Goal: Ask a question

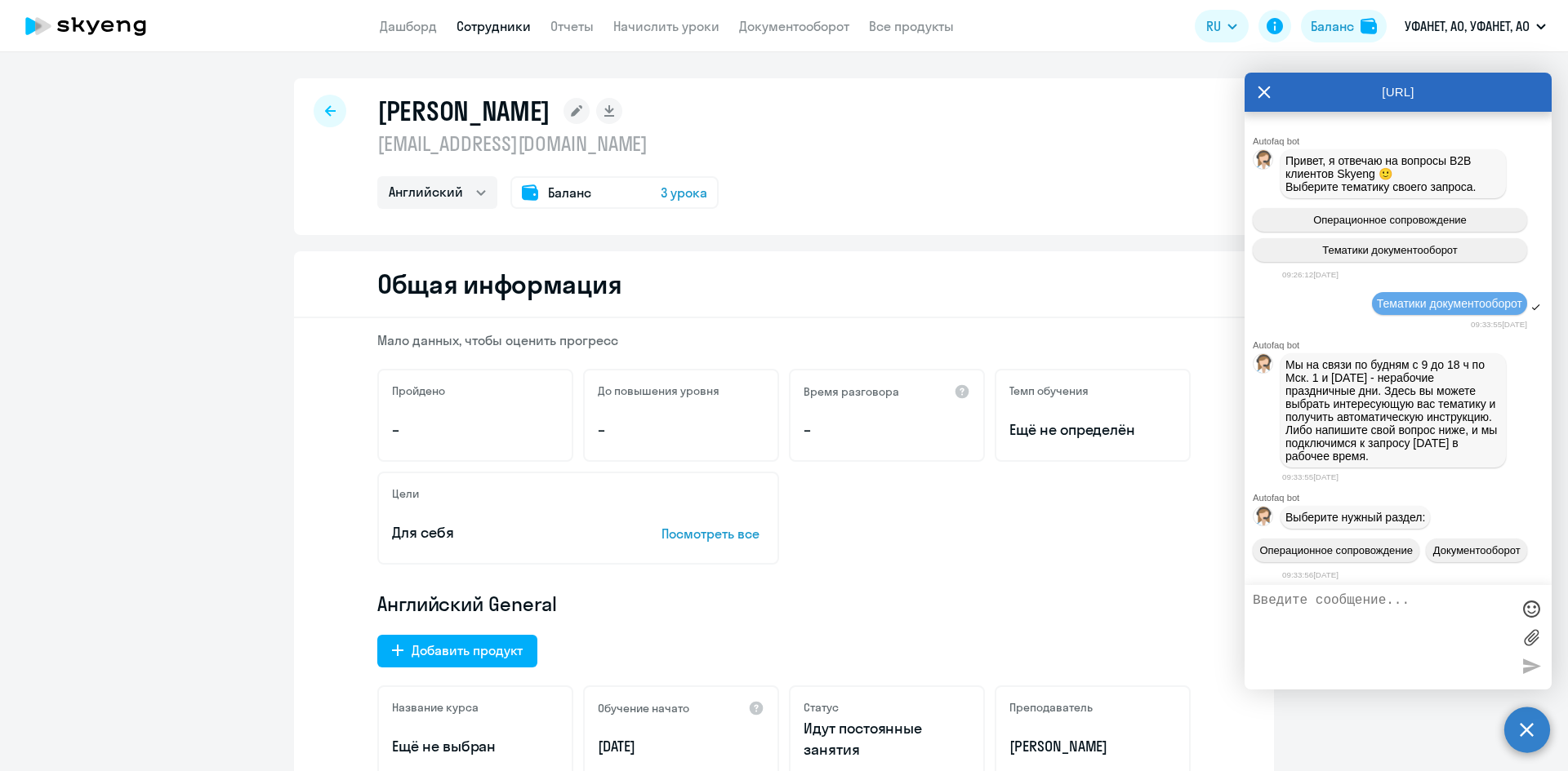
select select "english"
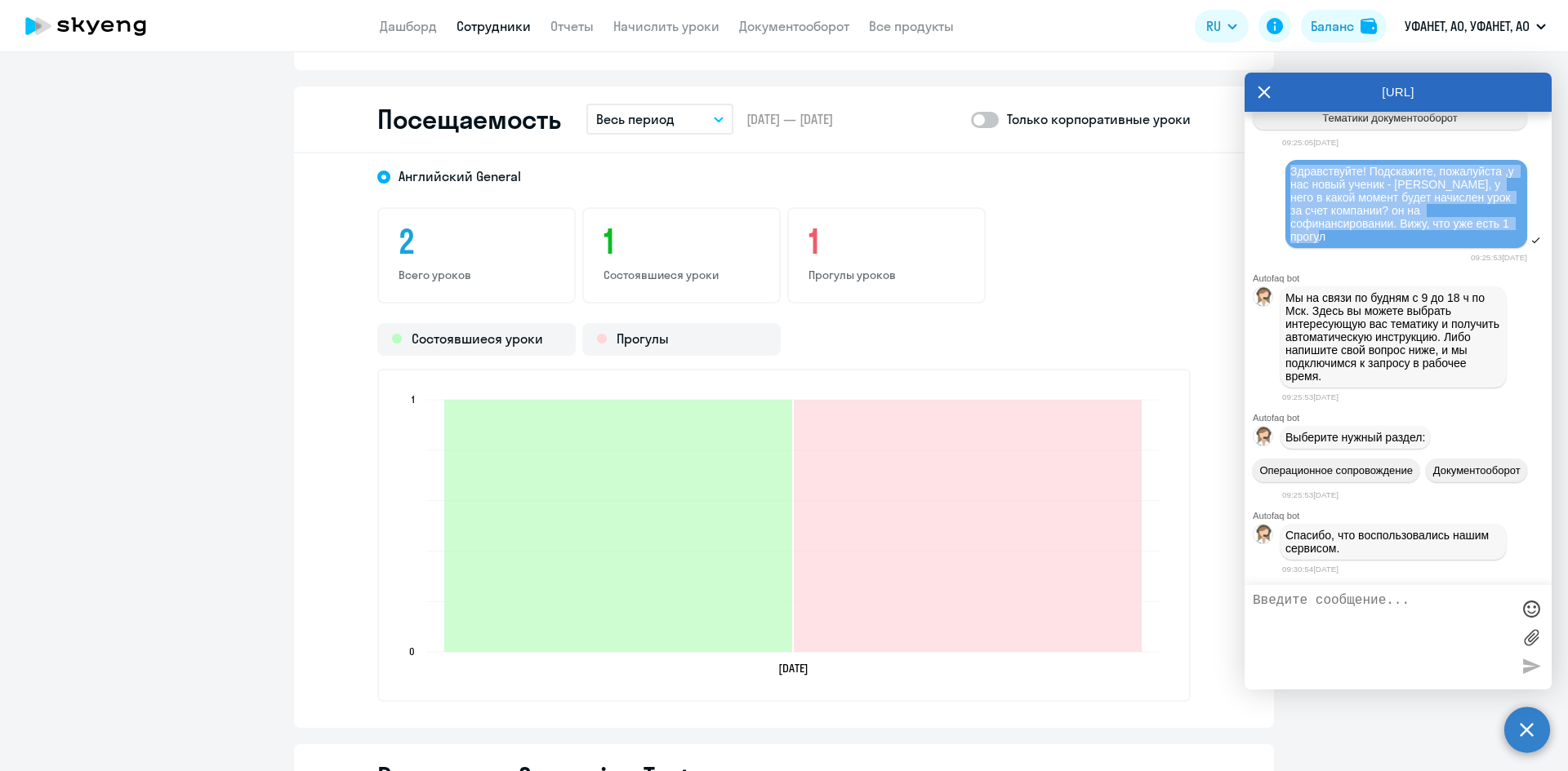
drag, startPoint x: 1291, startPoint y: 139, endPoint x: 1347, endPoint y: 203, distance: 85.0
click at [1347, 203] on div "Здравствуйте! Подскажите, пожалуйста ,у нас новый ученик - [PERSON_NAME], у нег…" at bounding box center [1406, 204] width 232 height 79
copy span "Здравствуйте! Подскажите, пожалуйста ,у нас новый ученик - [PERSON_NAME], у нег…"
click at [1340, 620] on textarea at bounding box center [1381, 636] width 258 height 88
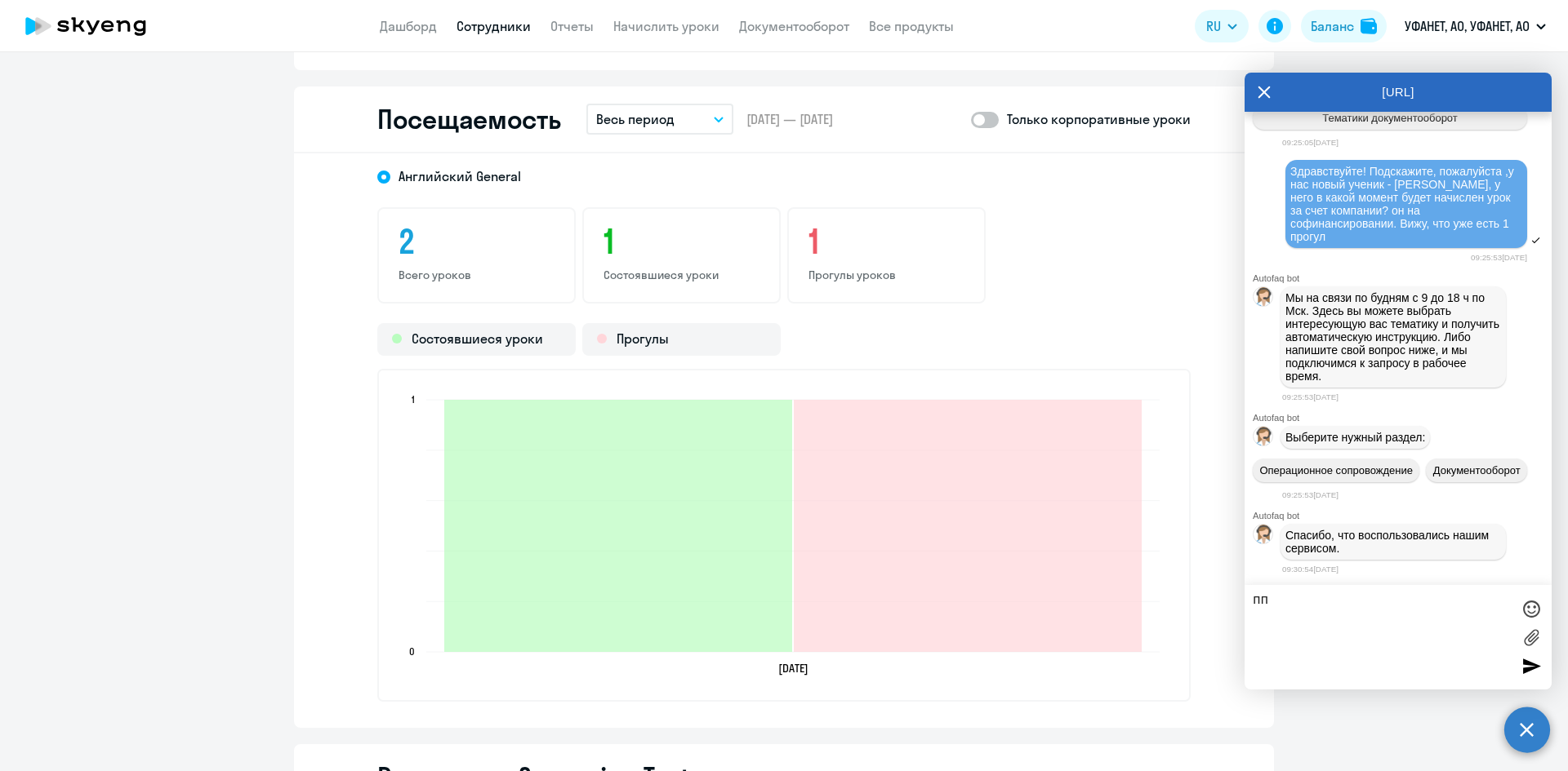
type textarea "ппп"
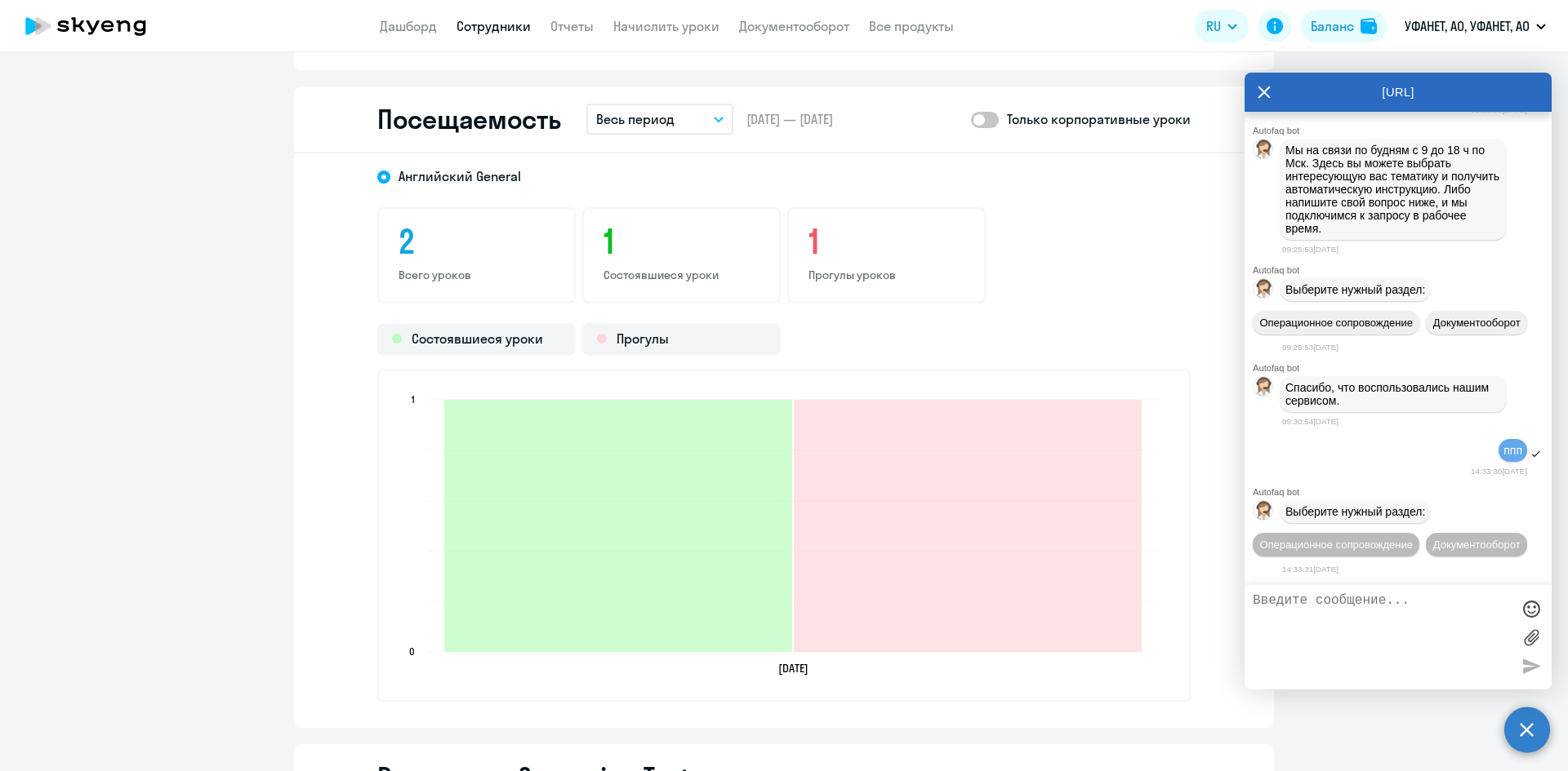
scroll to position [8154, 0]
click at [1383, 539] on span "Операционное сопровождение" at bounding box center [1335, 545] width 153 height 12
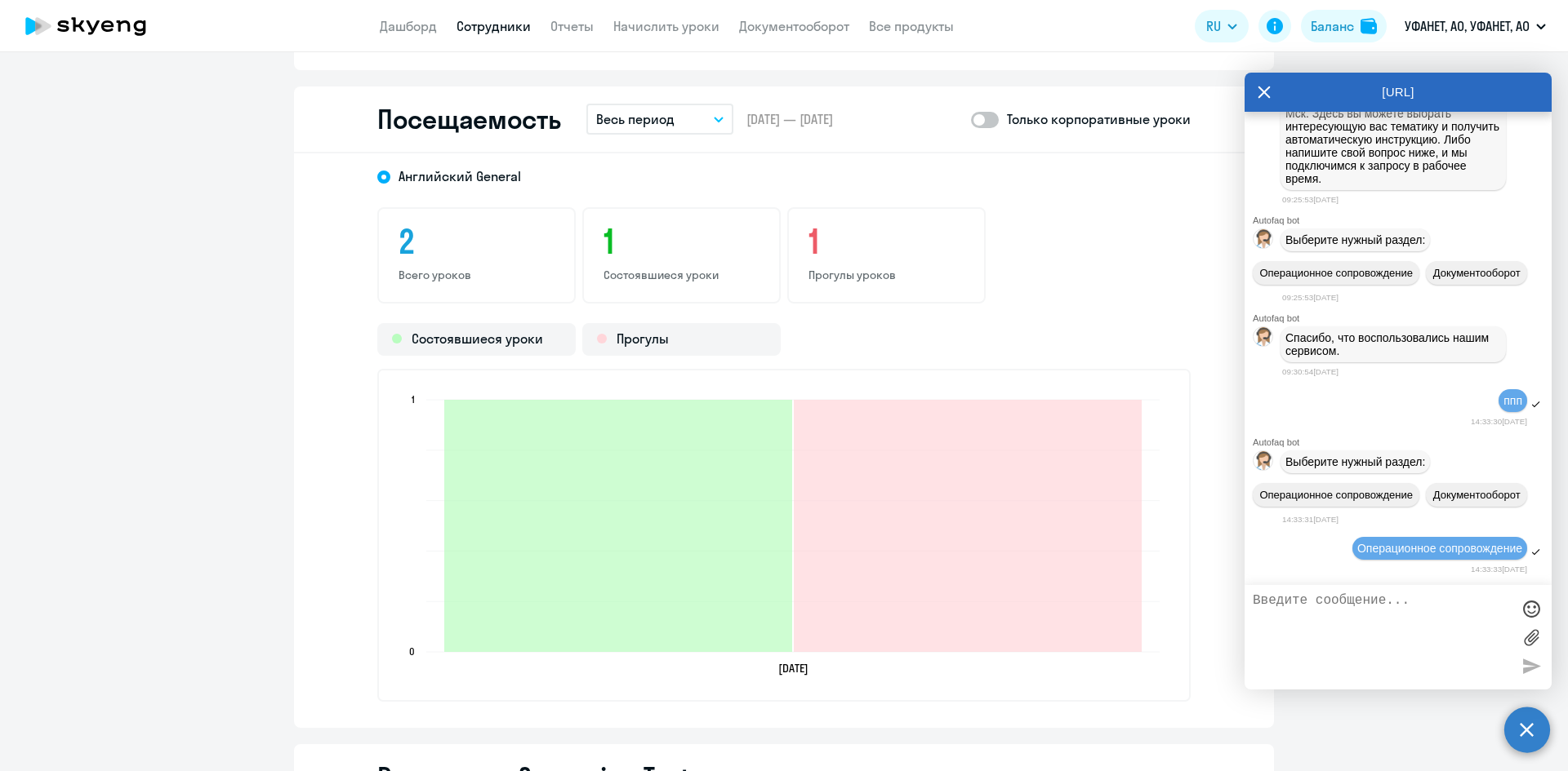
scroll to position [8332, 0]
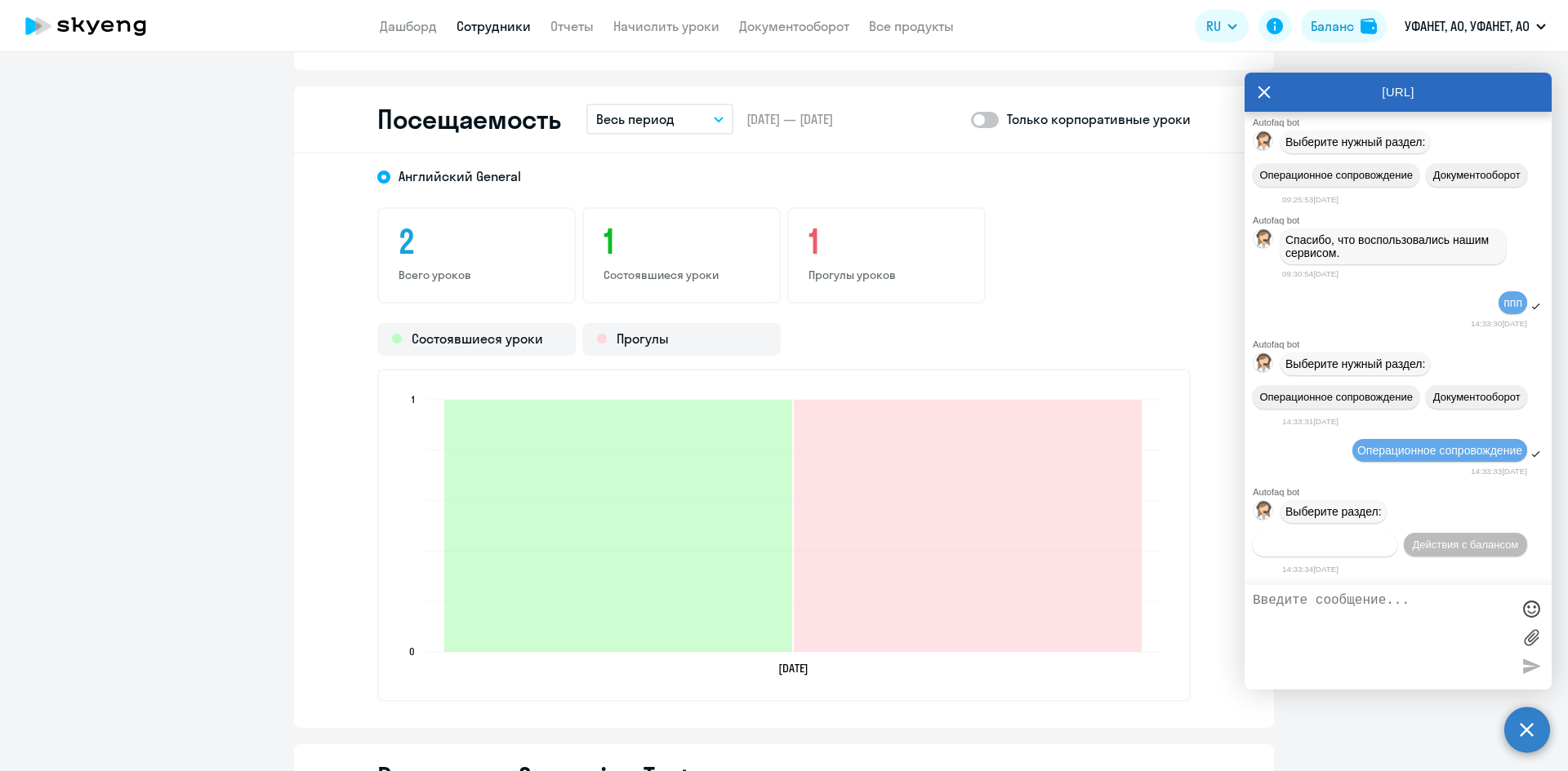
click at [1365, 539] on span "Действия по сотрудникам" at bounding box center [1324, 545] width 126 height 12
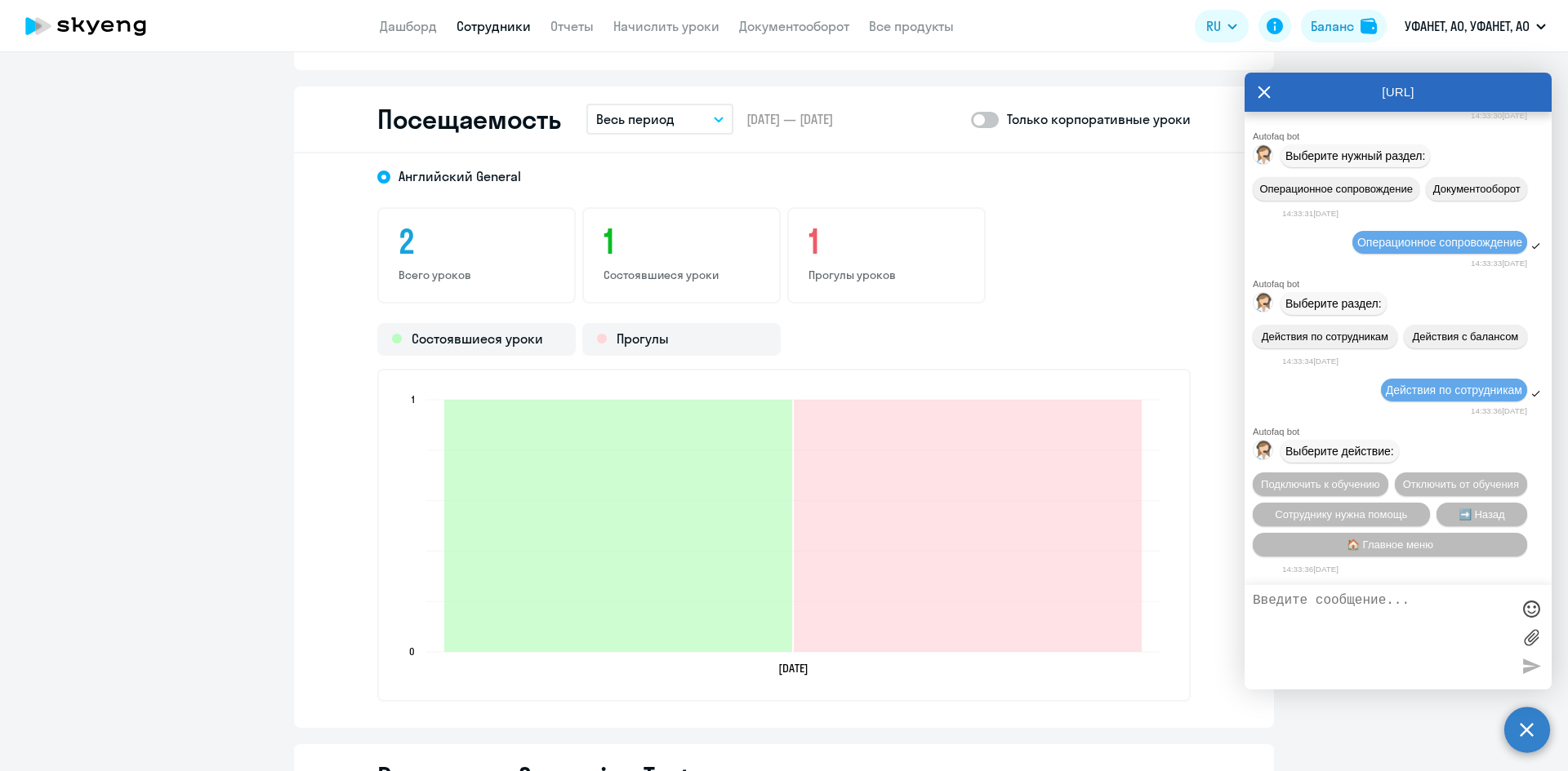
scroll to position [8574, 0]
click at [1351, 509] on span "Сотруднику нужна помощь" at bounding box center [1340, 514] width 132 height 12
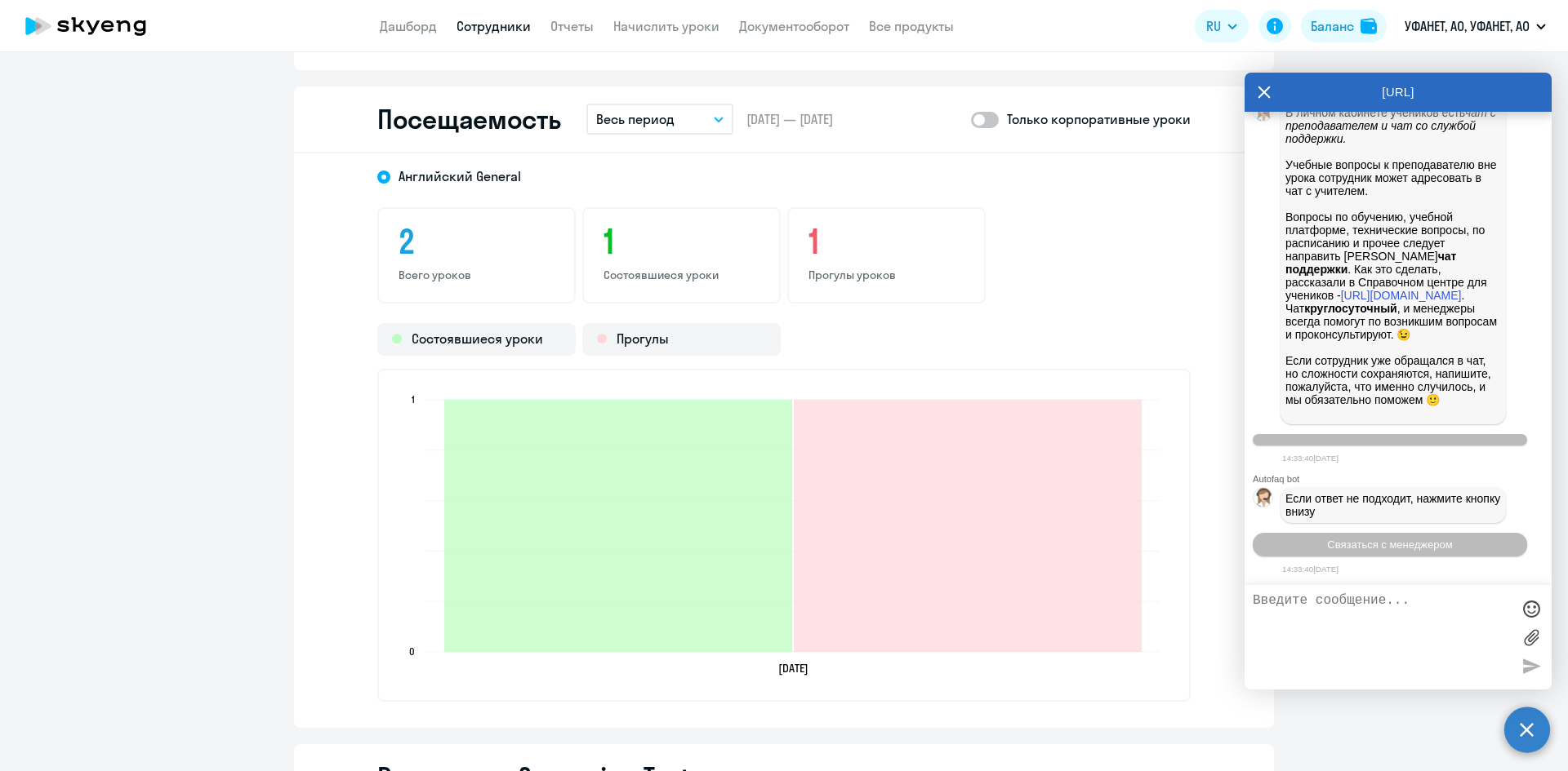
scroll to position [9138, 0]
click at [1360, 550] on span "Связаться с менеджером" at bounding box center [1389, 545] width 125 height 12
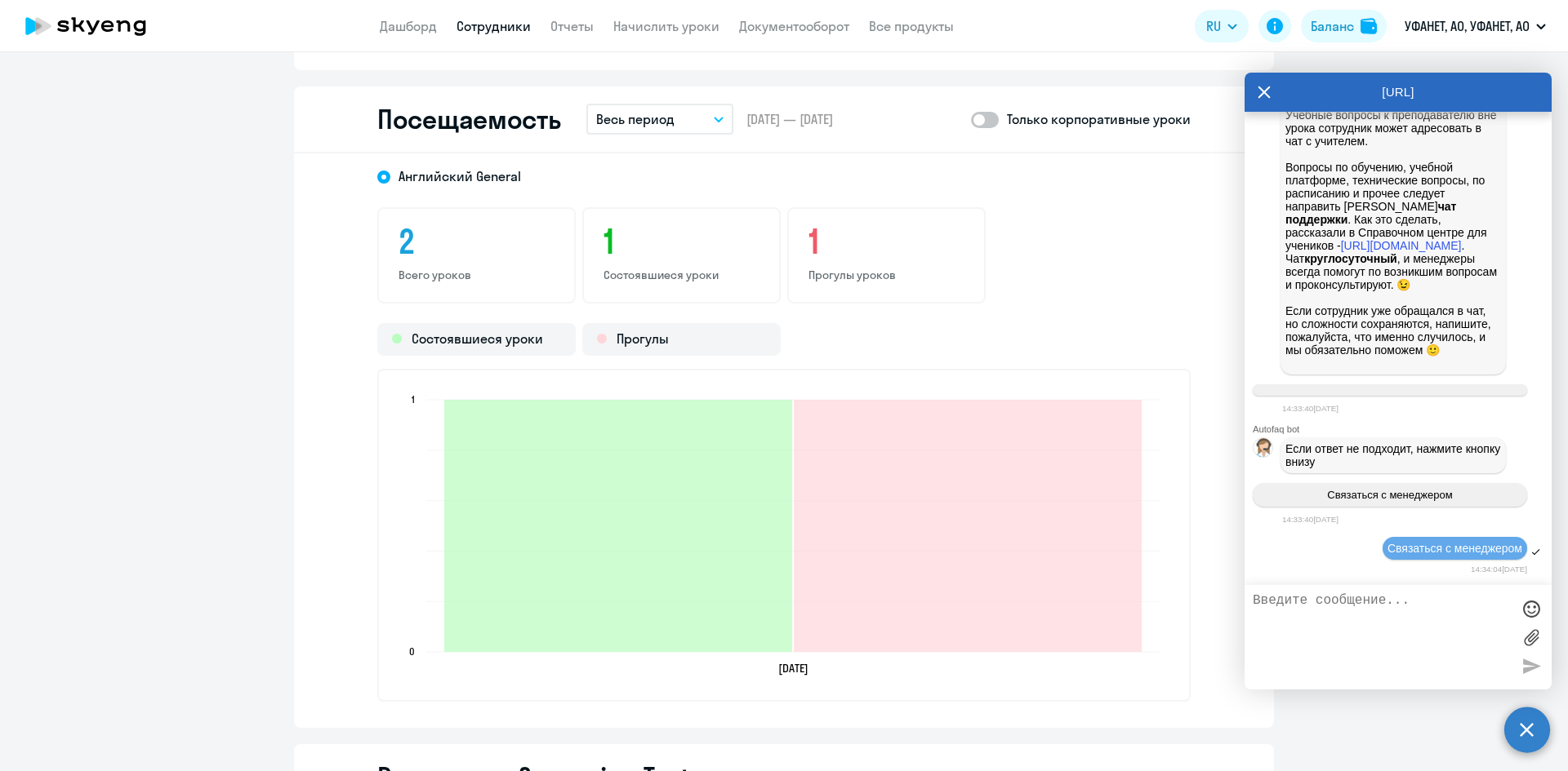
click at [1336, 591] on div at bounding box center [1398, 636] width 307 height 104
click at [1331, 597] on textarea at bounding box center [1381, 636] width 258 height 88
paste textarea "Здравствуйте! Подскажите, пожалуйста ,у нас новый ученик - [PERSON_NAME], у нег…"
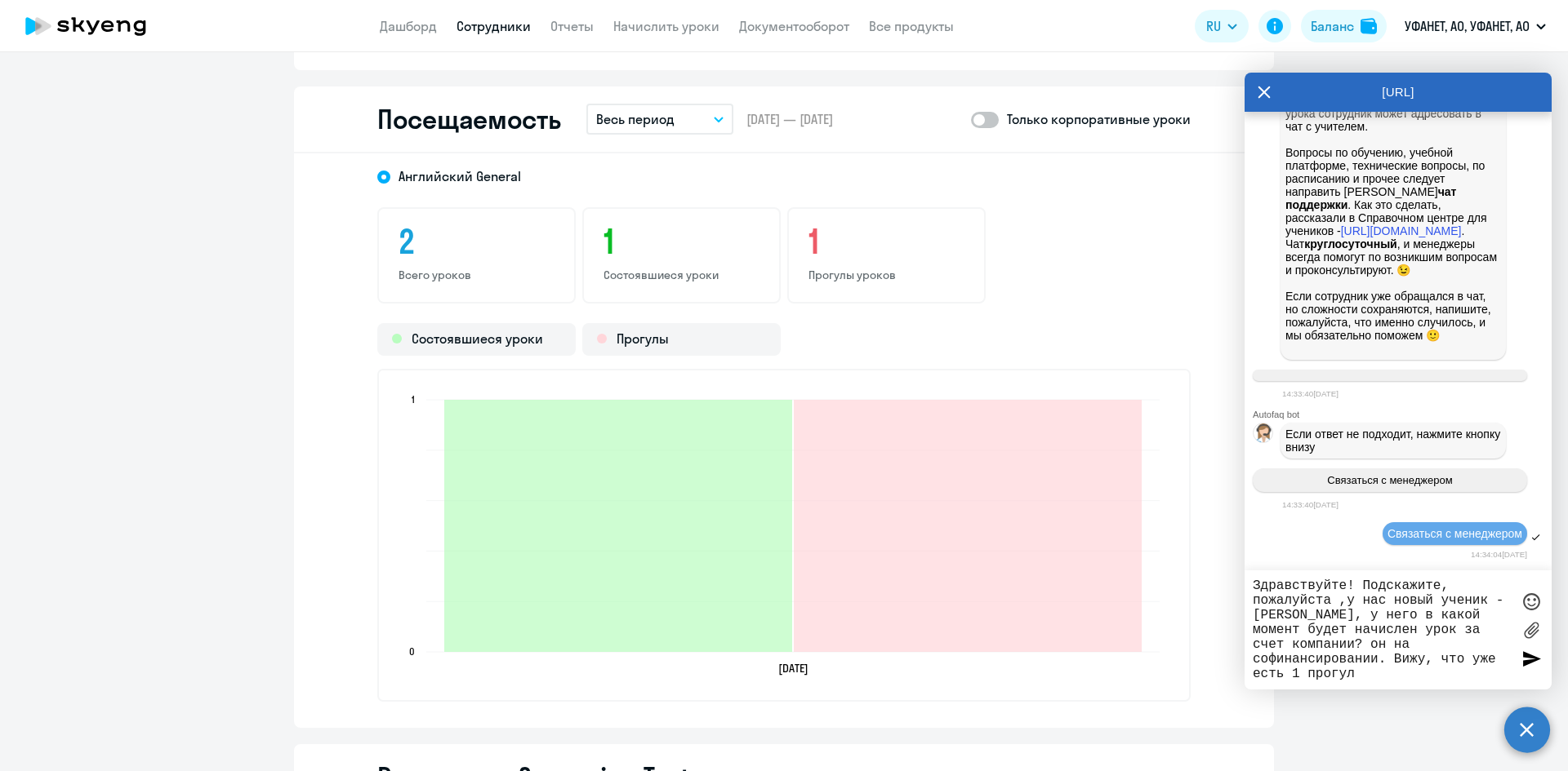
type textarea "Здравствуйте! Подскажите, пожалуйста ,у нас новый ученик - [PERSON_NAME], у нег…"
click at [1525, 663] on div at bounding box center [1531, 659] width 25 height 25
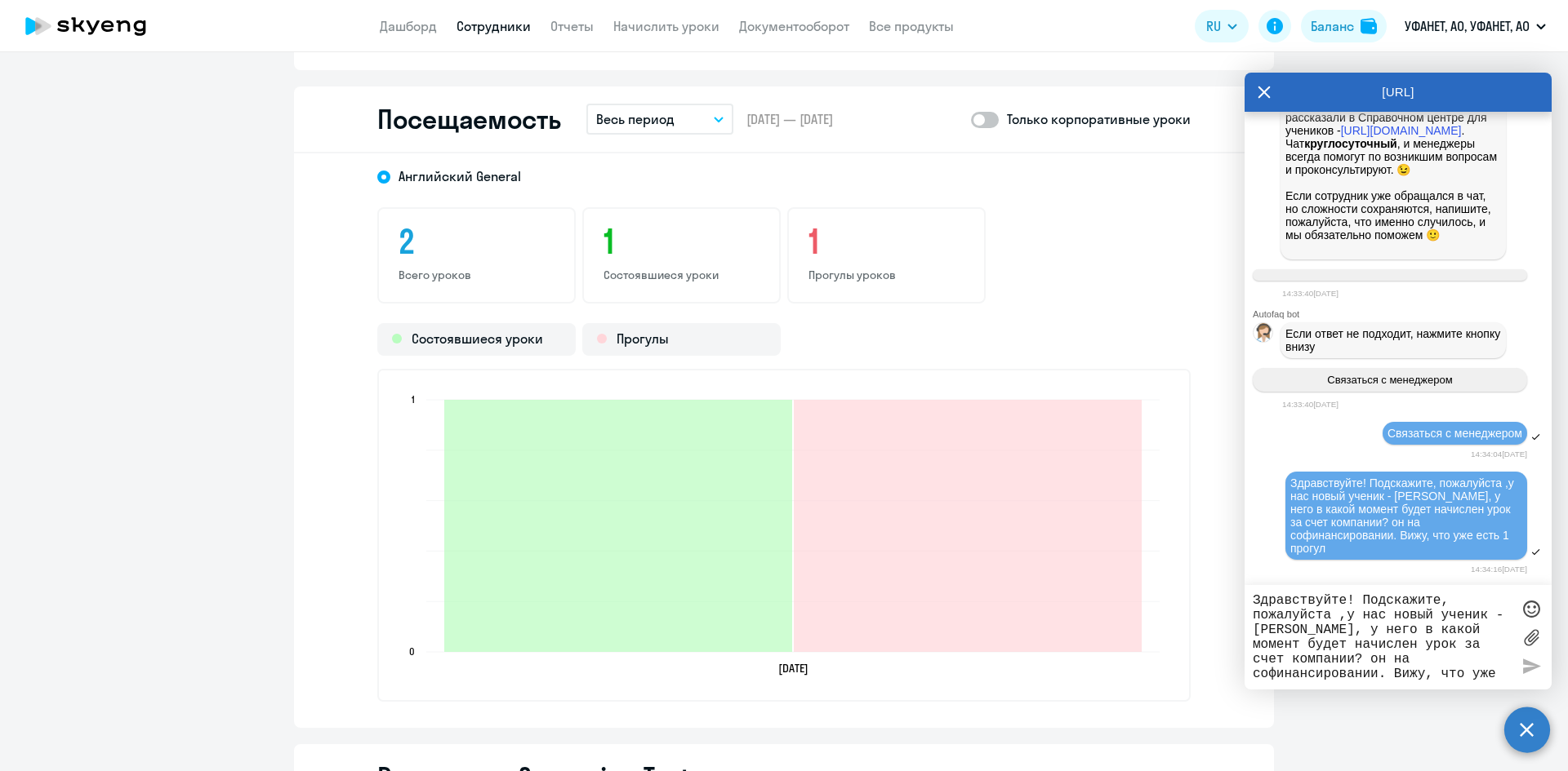
scroll to position [9409, 0]
